Goal: Task Accomplishment & Management: Use online tool/utility

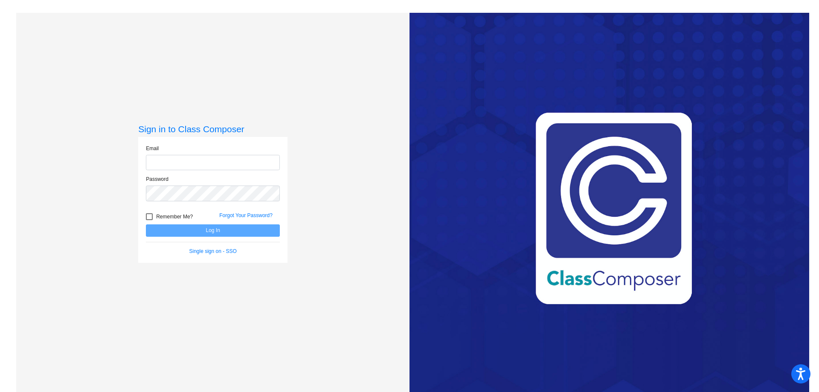
type input "[EMAIL_ADDRESS][PERSON_NAME][DOMAIN_NAME]"
click at [219, 233] on button "Log In" at bounding box center [213, 230] width 134 height 12
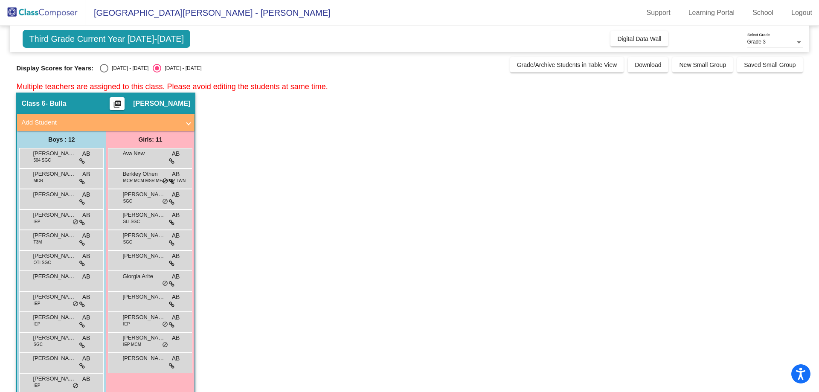
click at [108, 68] on div "Select an option" at bounding box center [104, 68] width 9 height 9
click at [104, 73] on input "[DATE] - [DATE]" at bounding box center [104, 73] width 0 height 0
radio input "true"
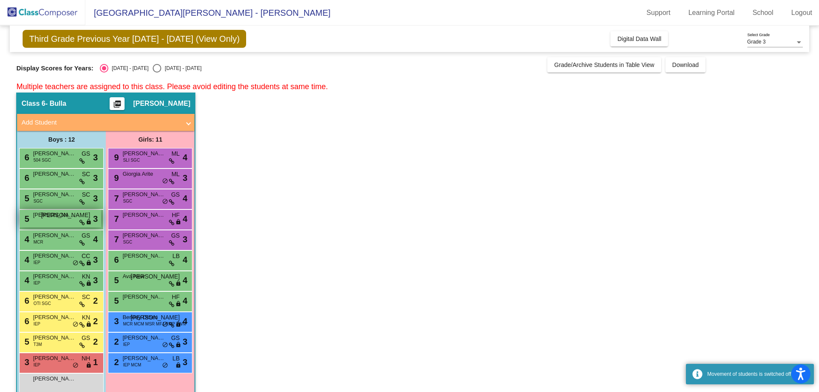
scroll to position [15, 0]
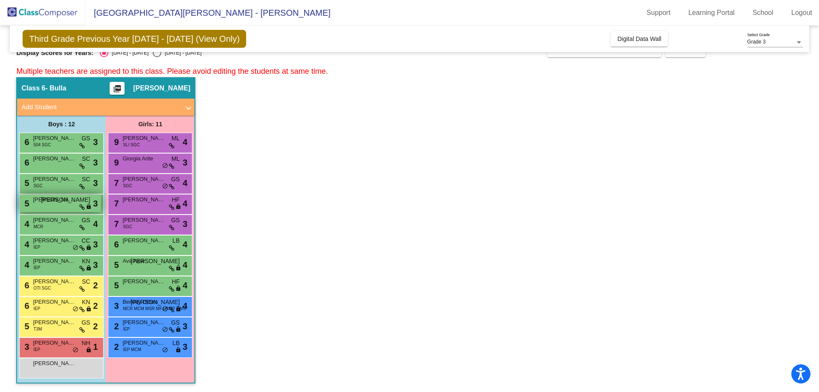
click at [46, 206] on div "5 [PERSON_NAME] [PERSON_NAME] lock do_not_disturb_alt 3" at bounding box center [60, 203] width 81 height 17
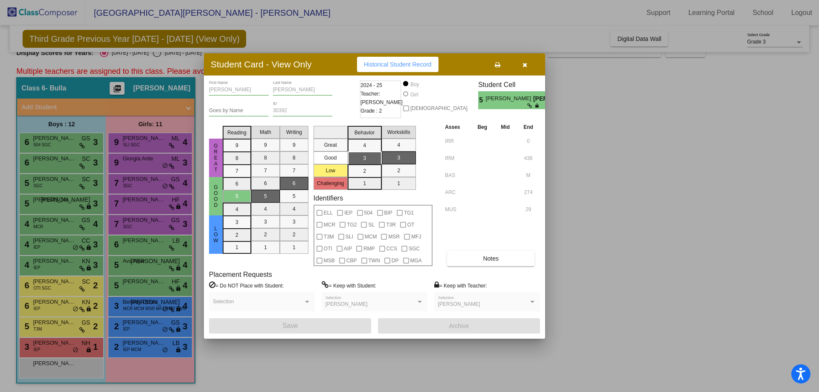
click at [523, 66] on icon "button" at bounding box center [525, 65] width 5 height 6
